Goal: Task Accomplishment & Management: Use online tool/utility

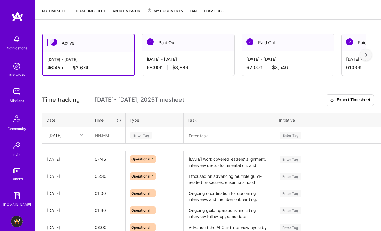
scroll to position [135, 0]
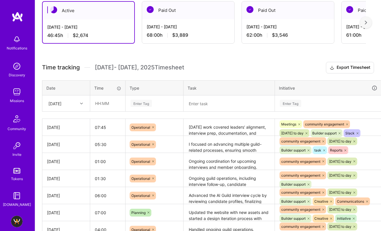
click at [207, 105] on textarea at bounding box center [229, 103] width 90 height 15
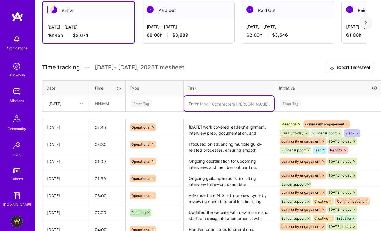
paste textarea "focused on moving multiple guild and circle initiatives forward. I prepared and…"
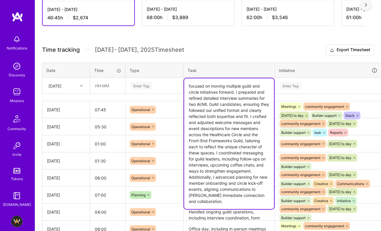
scroll to position [152, 0]
click at [236, 107] on textarea "focused on moving multiple guild and circle initiatives forward. I prepared and…" at bounding box center [229, 144] width 90 height 131
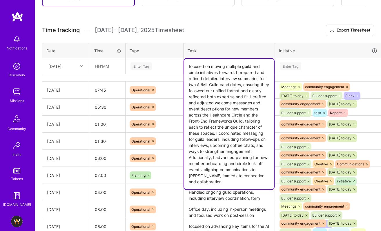
scroll to position [178, 0]
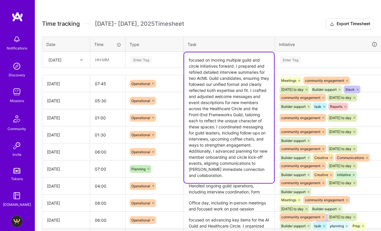
click at [191, 78] on textarea "focused on moving multiple guild and circle initiatives forward. I prepared and…" at bounding box center [229, 117] width 90 height 131
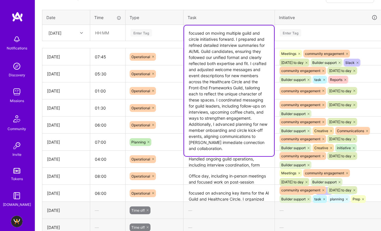
scroll to position [206, 0]
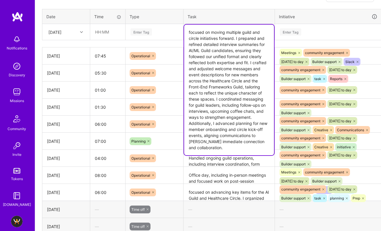
type textarea "focused on moving multiple guild and circle initiatives forward. I prepared and…"
click at [156, 32] on div "Enter Tag" at bounding box center [154, 31] width 49 height 7
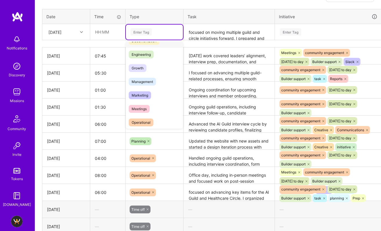
scroll to position [42, 0]
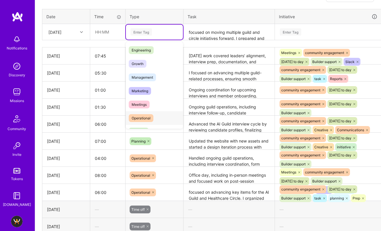
click at [152, 117] on span "Operational" at bounding box center [141, 118] width 25 height 8
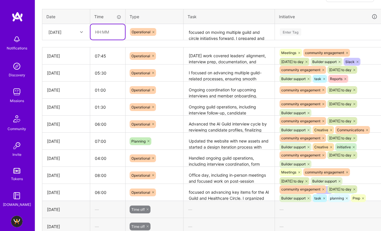
click at [95, 34] on input "text" at bounding box center [107, 31] width 34 height 15
type input "04:30"
click at [285, 31] on div "Enter Tag" at bounding box center [290, 32] width 21 height 9
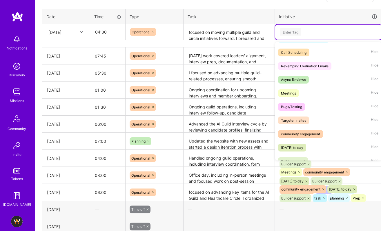
scroll to position [39, 0]
click at [319, 130] on span "community engagement" at bounding box center [300, 134] width 45 height 8
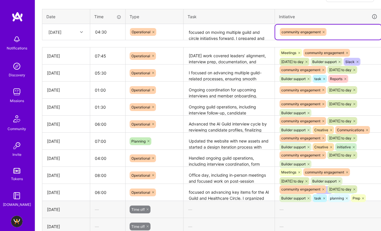
click at [350, 30] on div "community engagement" at bounding box center [328, 32] width 98 height 9
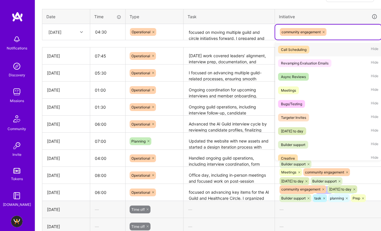
scroll to position [68, 0]
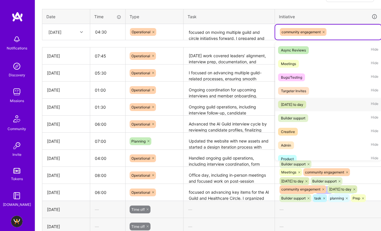
click at [303, 107] on div "[DATE] to day" at bounding box center [292, 105] width 22 height 6
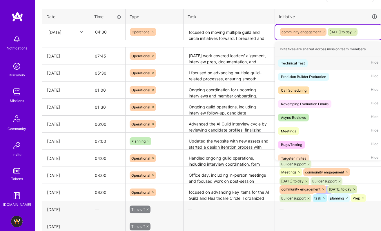
click at [376, 35] on div "community engagement [DATE] to day" at bounding box center [328, 32] width 98 height 9
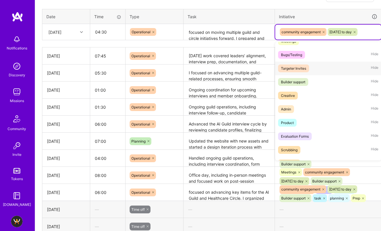
scroll to position [92, 0]
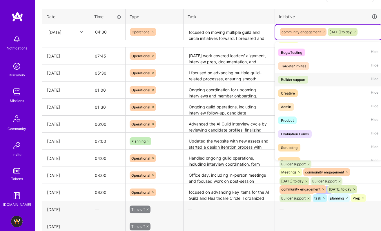
click at [298, 81] on div "Builder support" at bounding box center [293, 80] width 24 height 6
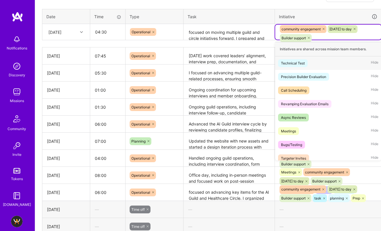
click at [353, 34] on div "community engagement [DATE] to day Builder support" at bounding box center [328, 34] width 98 height 18
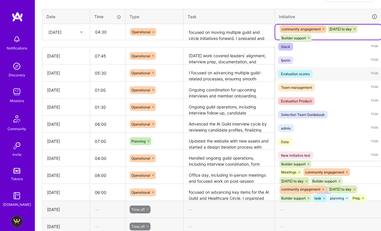
scroll to position [533, 0]
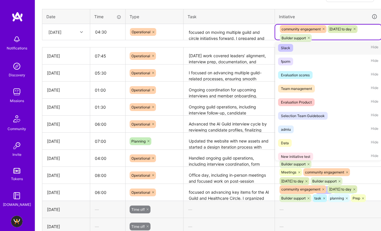
click at [300, 49] on div "Slack Hide" at bounding box center [328, 48] width 106 height 14
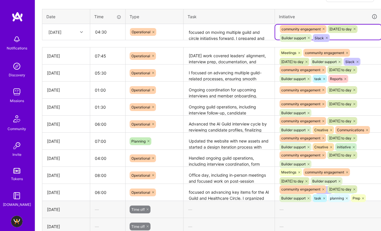
click at [348, 35] on div "community engagement [DATE] to day Builder support [GEOGRAPHIC_DATA]" at bounding box center [328, 34] width 98 height 18
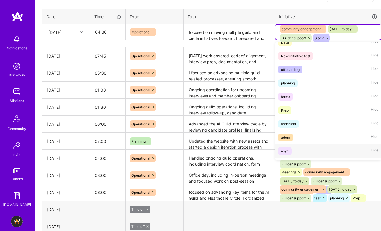
scroll to position [592, 0]
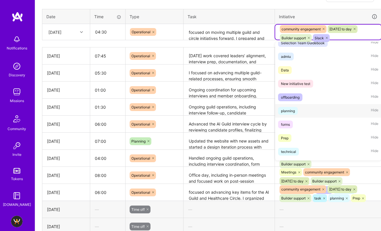
click at [298, 110] on div "planning Hide" at bounding box center [328, 111] width 106 height 14
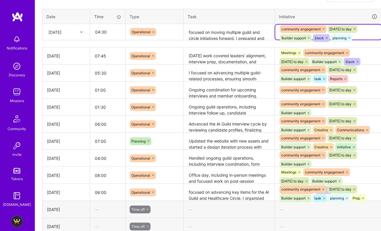
scroll to position [206, 20]
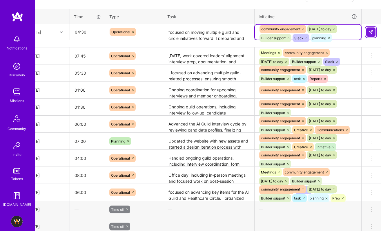
click at [371, 32] on img at bounding box center [370, 32] width 5 height 5
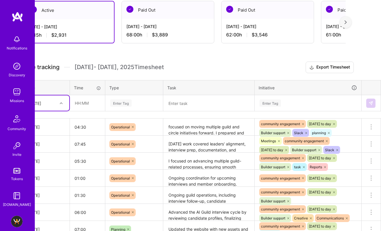
scroll to position [135, 0]
